Goal: Task Accomplishment & Management: Manage account settings

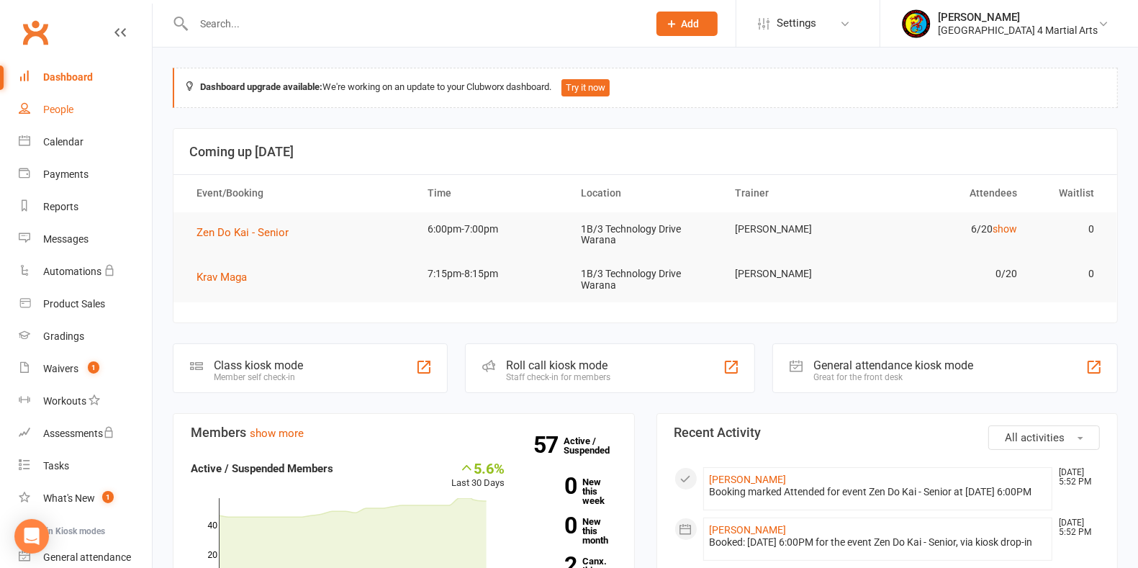
click at [62, 106] on div "People" at bounding box center [58, 110] width 30 height 12
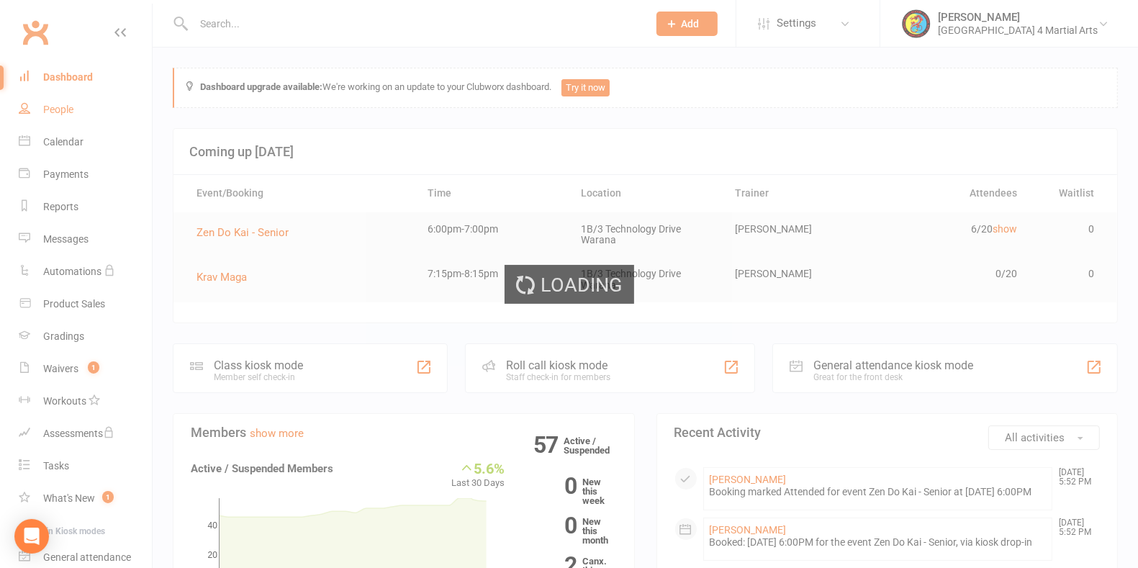
select select "100"
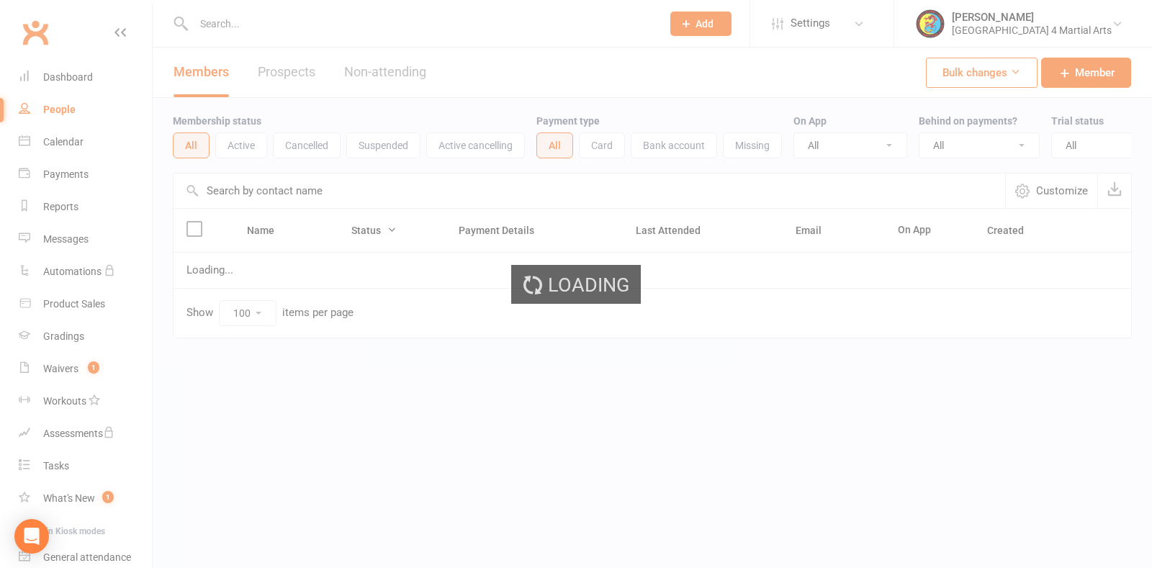
click at [235, 24] on div "Loading" at bounding box center [576, 284] width 1152 height 568
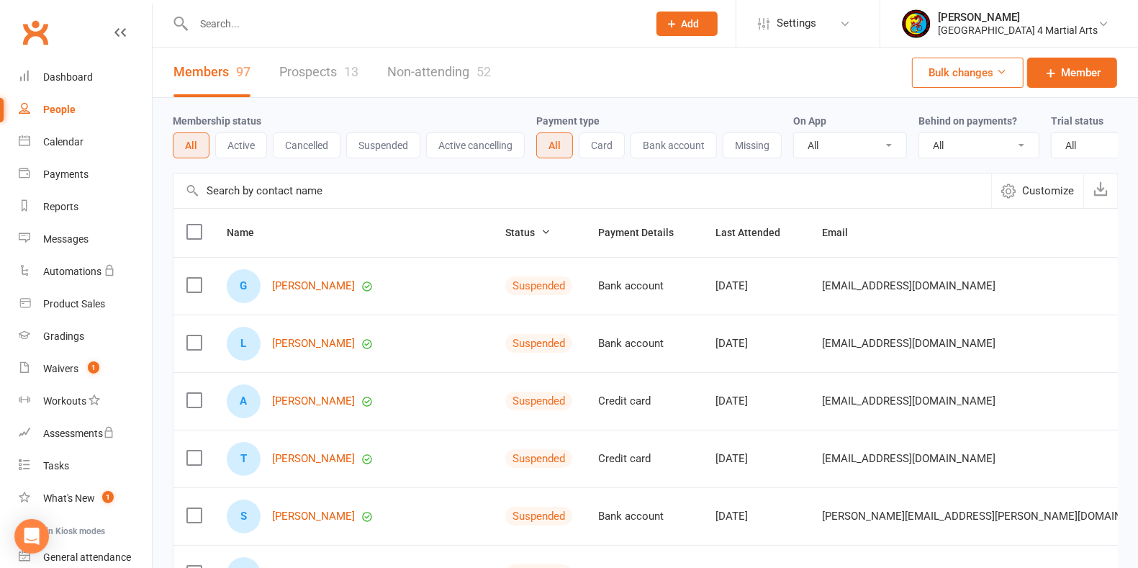
click at [225, 22] on input "text" at bounding box center [413, 24] width 449 height 20
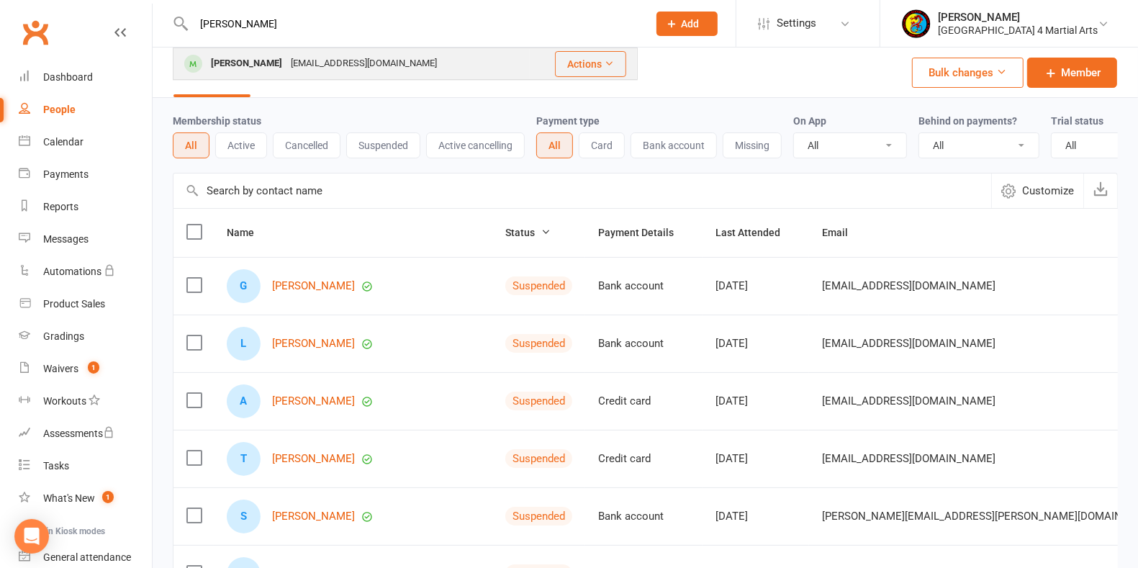
type input "henrik"
click at [254, 63] on div "Henrik Thomsen" at bounding box center [247, 63] width 80 height 21
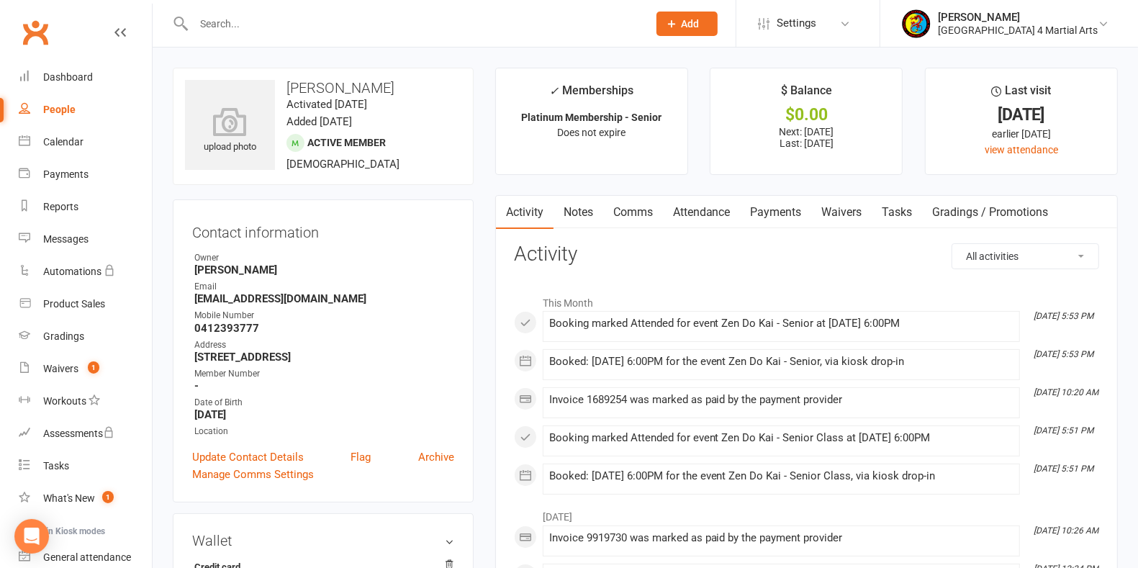
click at [778, 217] on link "Payments" at bounding box center [776, 212] width 71 height 33
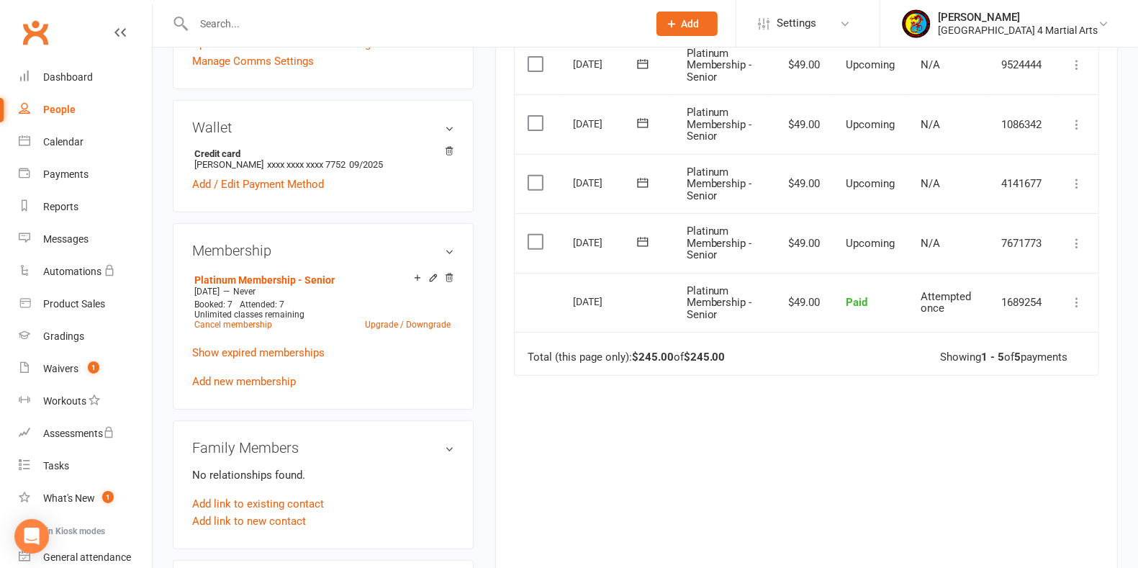
scroll to position [412, 0]
click at [432, 277] on icon at bounding box center [433, 279] width 6 height 6
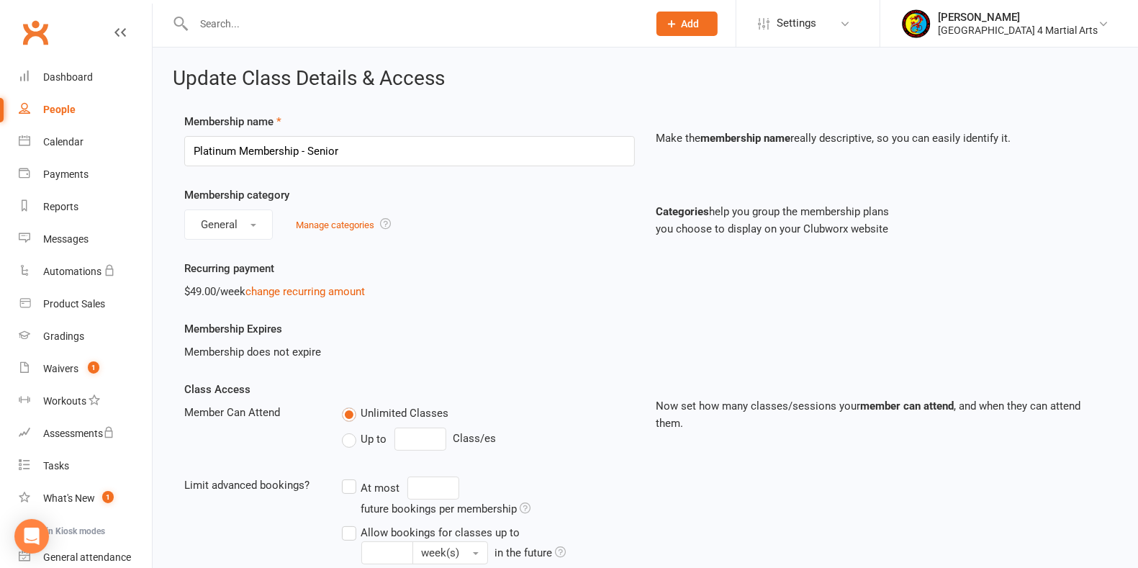
drag, startPoint x: 246, startPoint y: 181, endPoint x: 235, endPoint y: 164, distance: 20.2
click at [246, 181] on div "Membership name Platinum Membership - Senior Make the membership name really de…" at bounding box center [646, 149] width 944 height 73
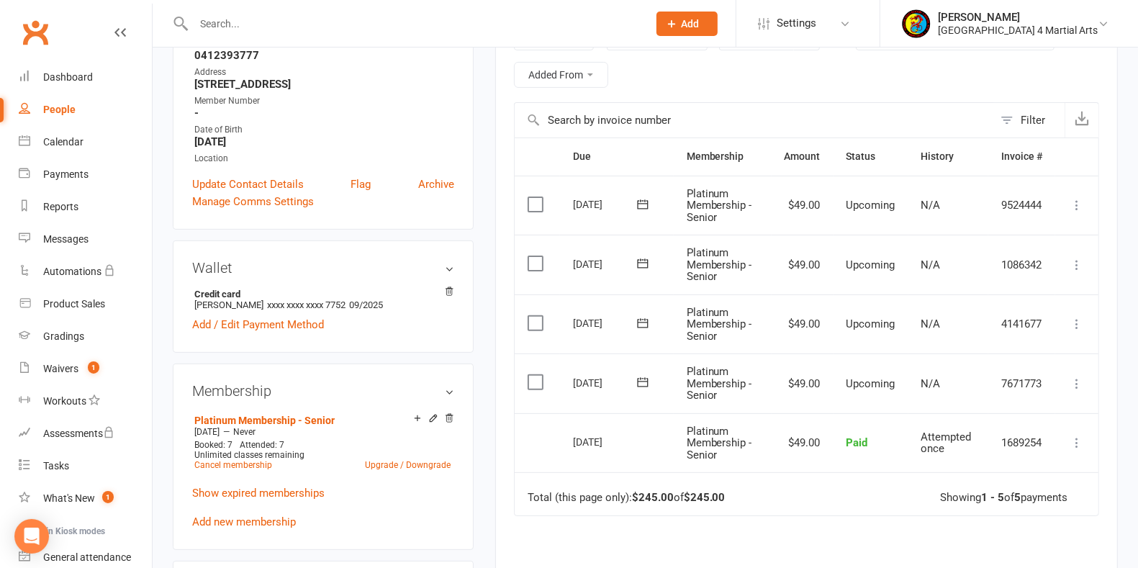
scroll to position [289, 0]
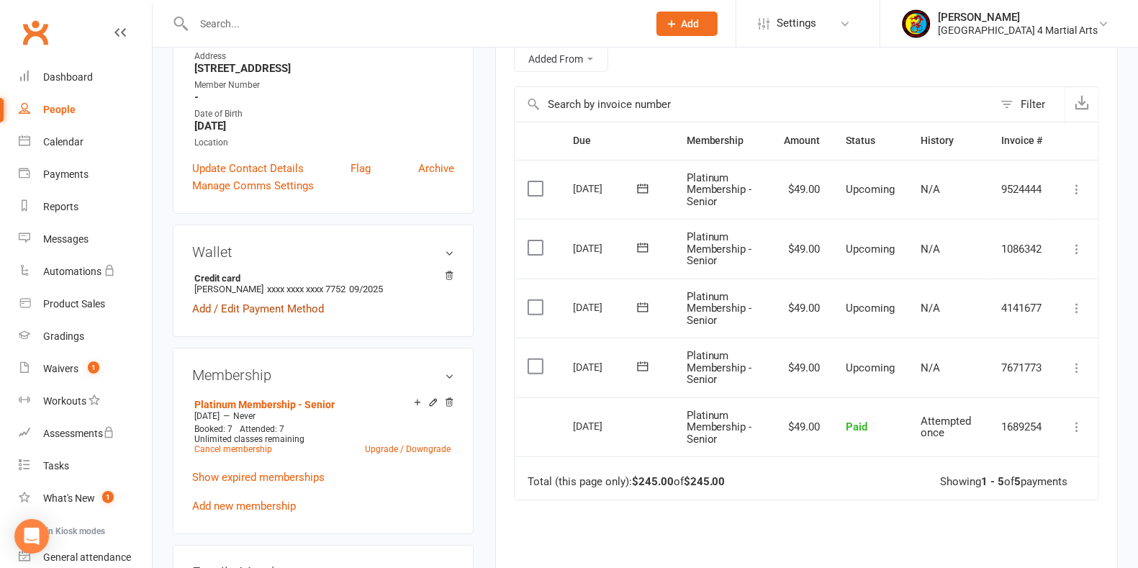
click at [229, 306] on link "Add / Edit Payment Method" at bounding box center [258, 308] width 132 height 17
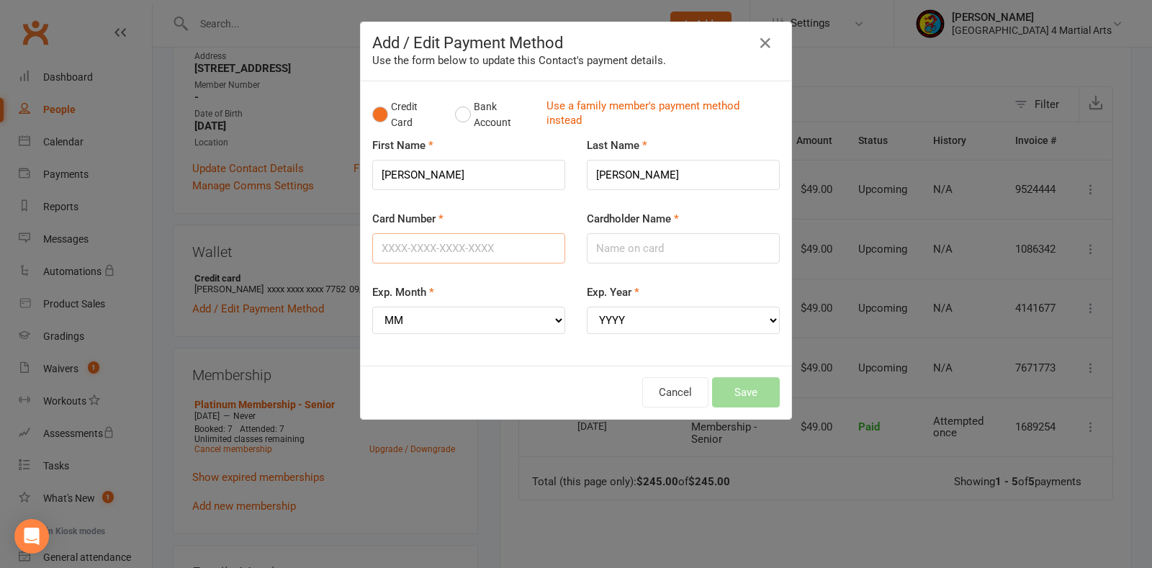
click at [504, 245] on input "Card Number" at bounding box center [468, 248] width 193 height 30
type input "5163103008197752"
click at [633, 250] on input "Cardholder Name" at bounding box center [683, 248] width 193 height 30
type input "Henrik Thomsen"
click at [488, 308] on select "MM 01 02 03 04 05 06 07 08 09 10 11 12" at bounding box center [468, 320] width 193 height 27
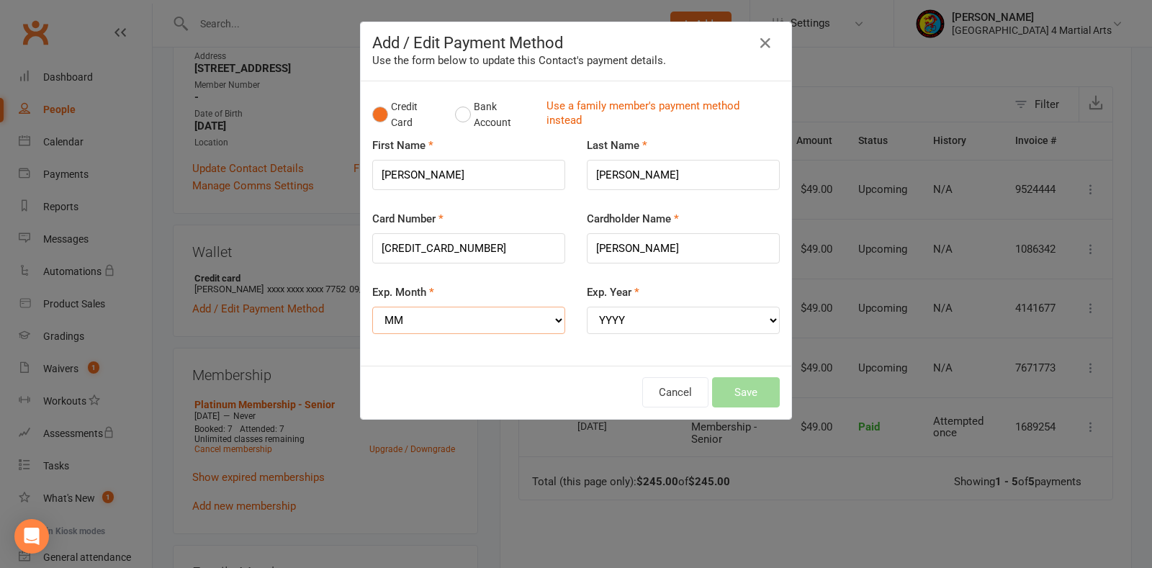
select select "09"
click at [372, 307] on select "MM 01 02 03 04 05 06 07 08 09 10 11 12" at bounding box center [468, 320] width 193 height 27
click at [646, 320] on select "YYYY 2025 2026 2027 2028 2029 2030 2031 2032 2033 2034" at bounding box center [683, 320] width 193 height 27
select select "2029"
click at [587, 307] on select "YYYY 2025 2026 2027 2028 2029 2030 2031 2032 2033 2034" at bounding box center [683, 320] width 193 height 27
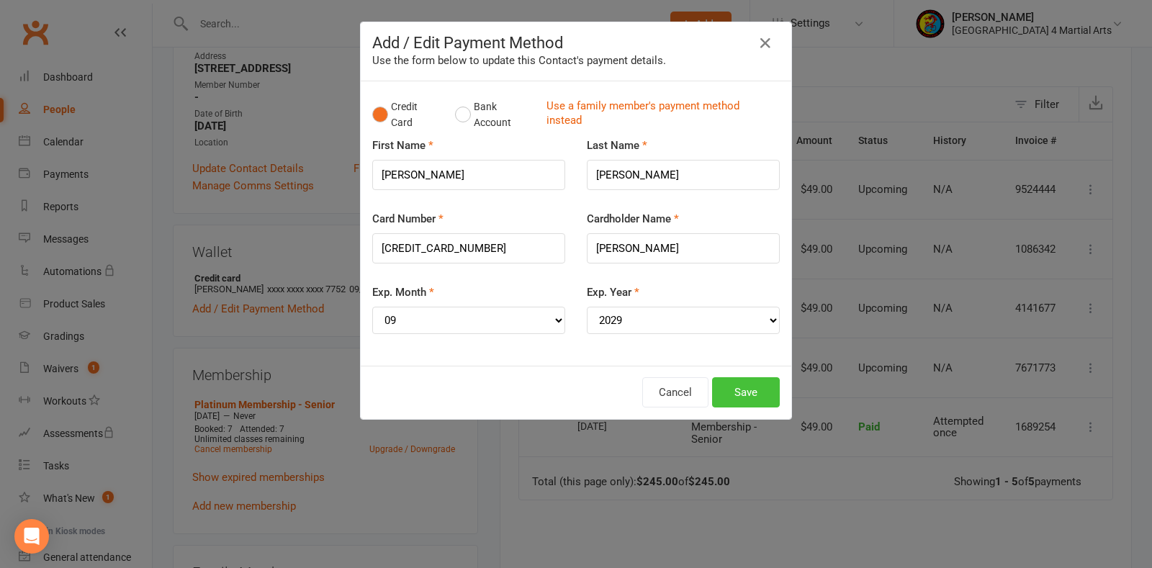
click at [734, 389] on button "Save" at bounding box center [746, 392] width 68 height 30
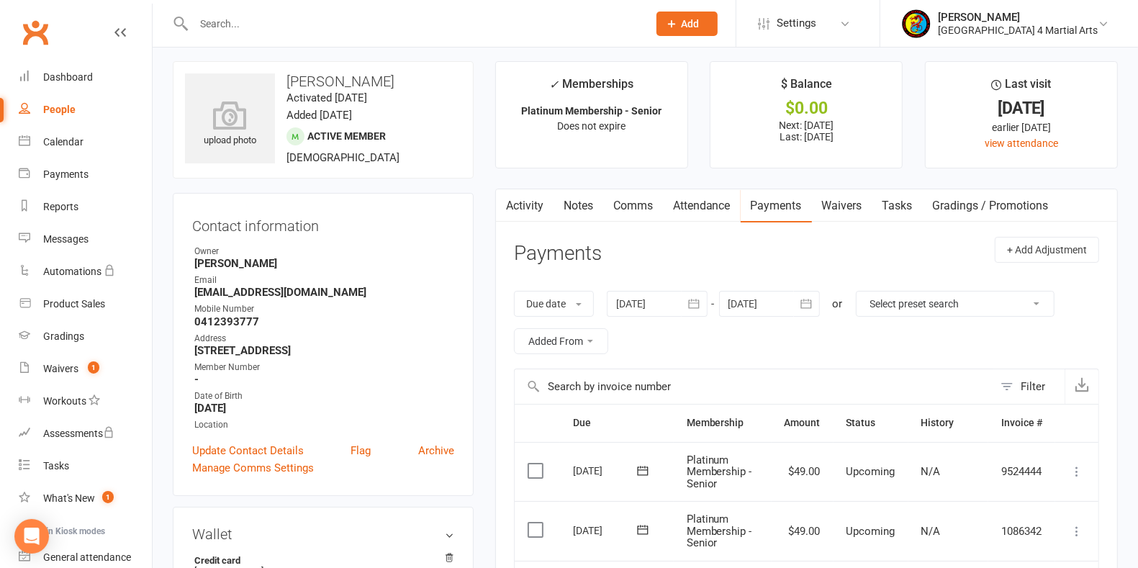
scroll to position [0, 0]
